Goal: Check status: Check status

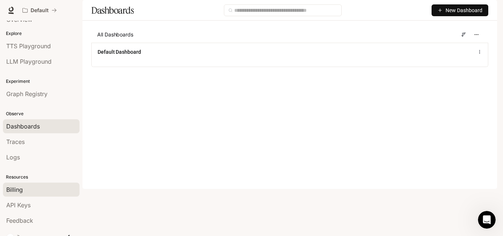
scroll to position [19, 0]
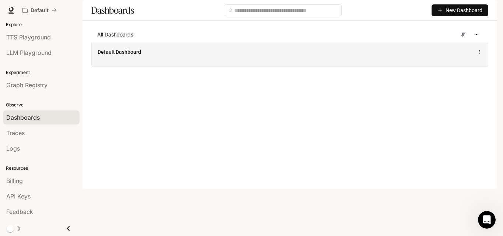
click at [123, 56] on span "Default Dashboard" at bounding box center [119, 51] width 43 height 7
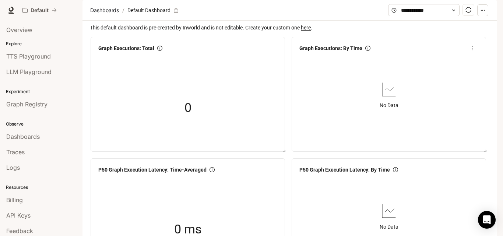
click at [166, 32] on span "This default dashboard is pre-created by Inworld and is not editable. Create yo…" at bounding box center [291, 28] width 402 height 8
